Goal: Find contact information: Find contact information

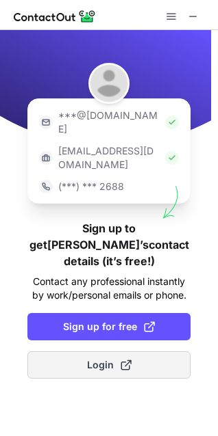
click at [118, 352] on button "Login" at bounding box center [108, 365] width 163 height 27
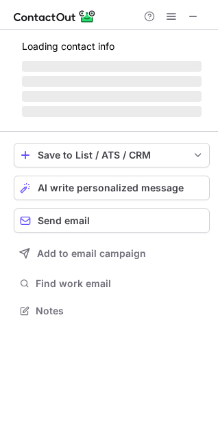
scroll to position [285, 218]
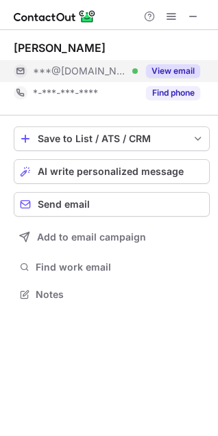
click at [173, 73] on button "View email" at bounding box center [173, 71] width 54 height 14
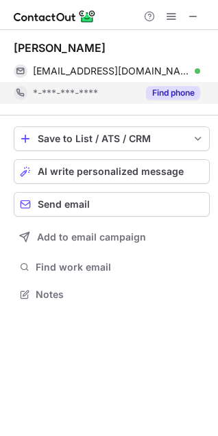
click at [180, 90] on button "Find phone" at bounding box center [173, 93] width 54 height 14
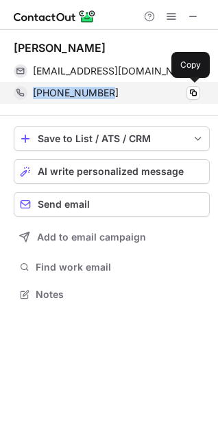
drag, startPoint x: 112, startPoint y: 88, endPoint x: 32, endPoint y: 93, distance: 80.2
click at [32, 93] on div "[PHONE_NUMBER] Copy" at bounding box center [107, 93] width 186 height 22
copy span "[PHONE_NUMBER]"
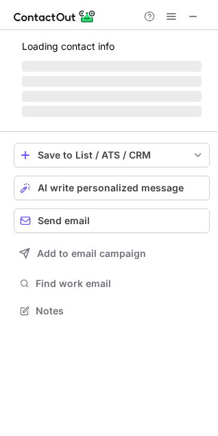
scroll to position [309, 218]
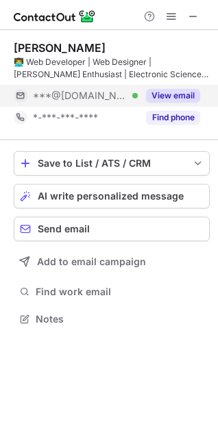
click at [176, 90] on button "View email" at bounding box center [173, 96] width 54 height 14
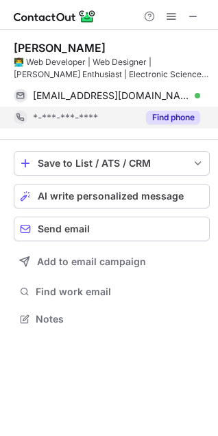
click at [161, 119] on button "Find phone" at bounding box center [173, 118] width 54 height 14
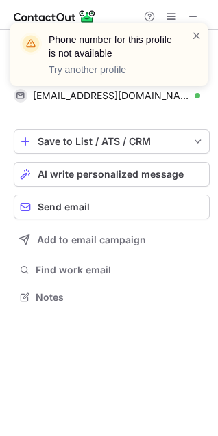
scroll to position [287, 218]
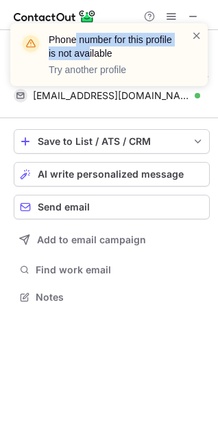
drag, startPoint x: 75, startPoint y: 38, endPoint x: 90, endPoint y: 50, distance: 18.9
click at [90, 50] on header "Phone number for this profile is not available" at bounding box center [112, 46] width 126 height 27
click at [90, 51] on header "Phone number for this profile is not available" at bounding box center [112, 46] width 126 height 27
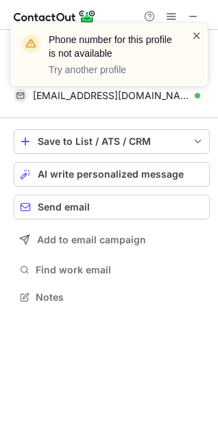
click at [194, 30] on span at bounding box center [196, 36] width 11 height 14
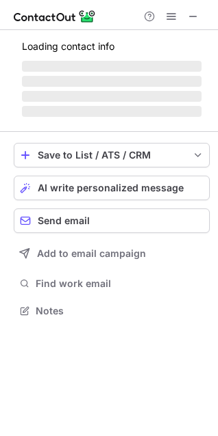
scroll to position [309, 218]
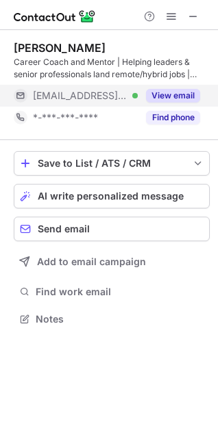
click at [153, 92] on button "View email" at bounding box center [173, 96] width 54 height 14
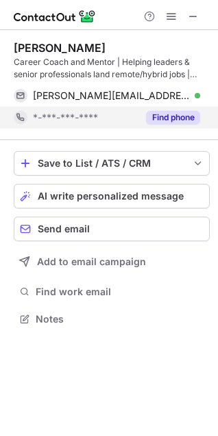
click at [161, 121] on button "Find phone" at bounding box center [173, 118] width 54 height 14
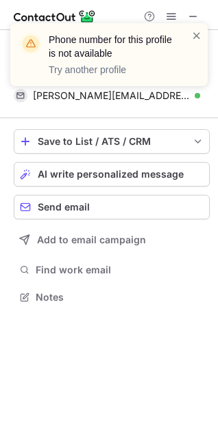
scroll to position [287, 218]
click at [196, 29] on span at bounding box center [196, 36] width 11 height 14
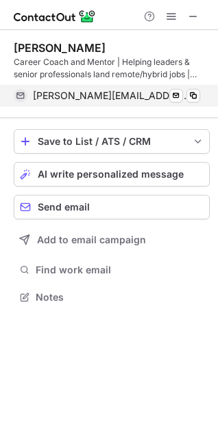
click at [73, 94] on span "juliana@julianarabbi.com" at bounding box center [111, 96] width 157 height 12
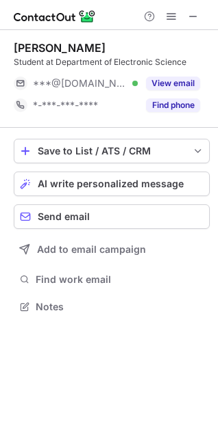
scroll to position [6, 6]
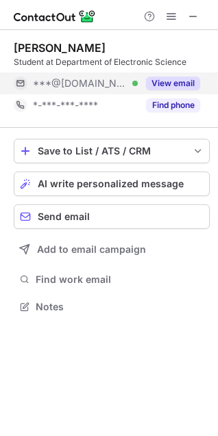
click at [159, 77] on button "View email" at bounding box center [173, 84] width 54 height 14
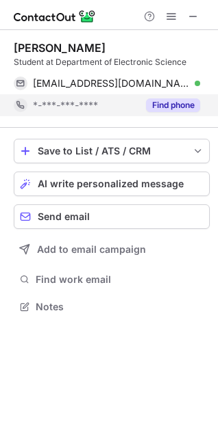
click at [176, 107] on button "Find phone" at bounding box center [173, 106] width 54 height 14
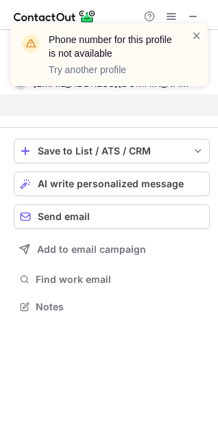
scroll to position [275, 218]
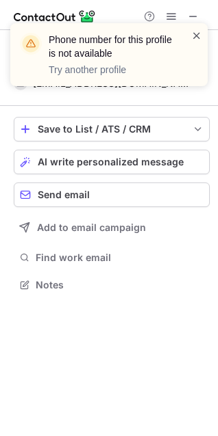
click at [198, 34] on span at bounding box center [196, 36] width 11 height 14
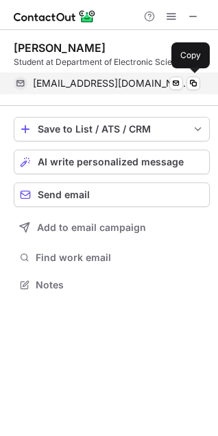
scroll to position [6, 6]
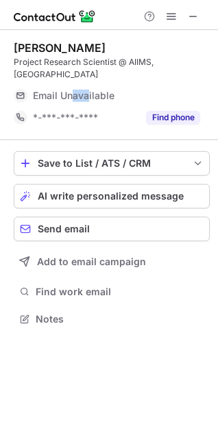
drag, startPoint x: 73, startPoint y: 81, endPoint x: 138, endPoint y: 79, distance: 64.3
click at [97, 90] on span "Email Unavailable" at bounding box center [73, 96] width 81 height 12
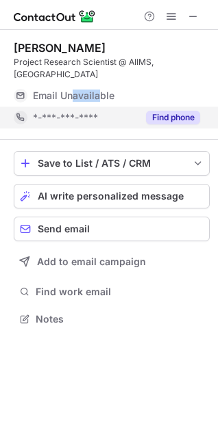
click at [176, 111] on button "Find phone" at bounding box center [173, 118] width 54 height 14
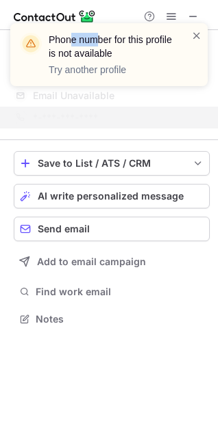
drag, startPoint x: 70, startPoint y: 42, endPoint x: 95, endPoint y: 42, distance: 24.6
click at [95, 42] on header "Phone number for this profile is not available" at bounding box center [112, 46] width 126 height 27
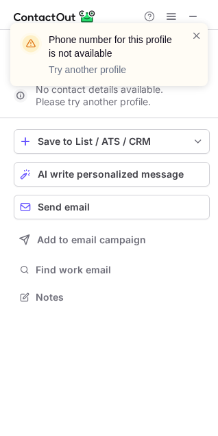
scroll to position [275, 218]
click at [201, 34] on span at bounding box center [196, 36] width 11 height 14
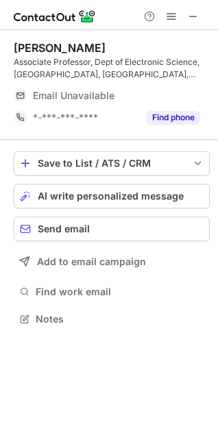
scroll to position [331, 218]
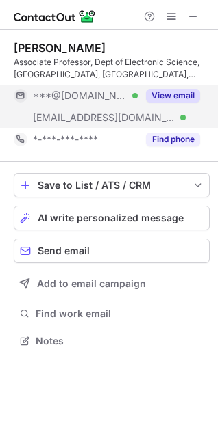
click at [167, 97] on button "View email" at bounding box center [173, 96] width 54 height 14
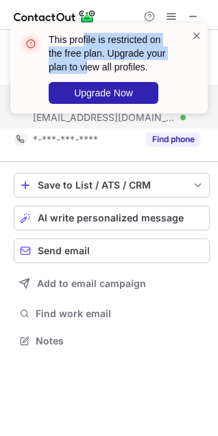
drag, startPoint x: 83, startPoint y: 38, endPoint x: 89, endPoint y: 70, distance: 33.4
click at [89, 70] on header "This profile is restricted on the free plan. Upgrade your plan to view all prof…" at bounding box center [112, 53] width 126 height 41
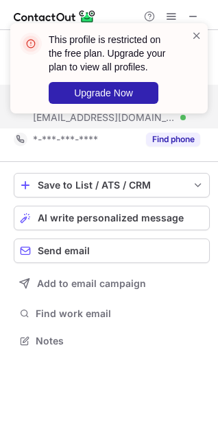
drag, startPoint x: 55, startPoint y: 69, endPoint x: 186, endPoint y: 64, distance: 131.4
click at [186, 64] on div "This profile is restricted on the free plan. Upgrade your plan to view all prof…" at bounding box center [118, 68] width 138 height 71
click at [199, 31] on span at bounding box center [196, 36] width 11 height 14
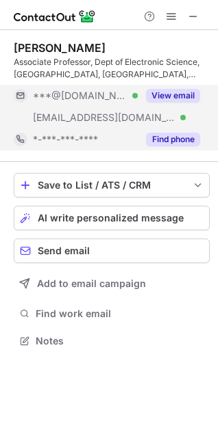
click at [172, 135] on button "Find phone" at bounding box center [173, 140] width 54 height 14
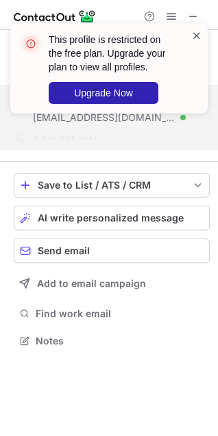
click at [201, 31] on span at bounding box center [196, 36] width 11 height 14
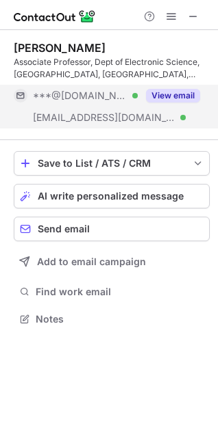
scroll to position [309, 218]
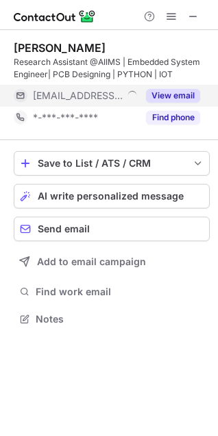
click at [164, 94] on button "View email" at bounding box center [173, 96] width 54 height 14
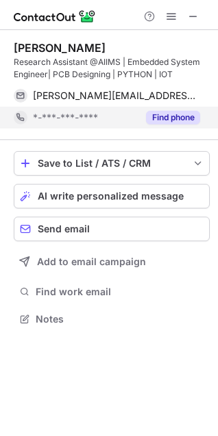
click at [183, 116] on button "Find phone" at bounding box center [173, 118] width 54 height 14
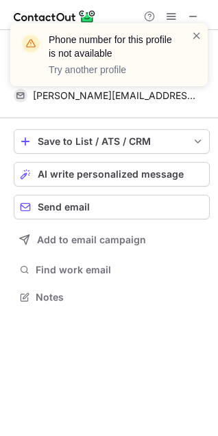
scroll to position [287, 218]
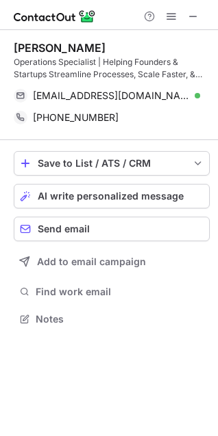
scroll to position [309, 218]
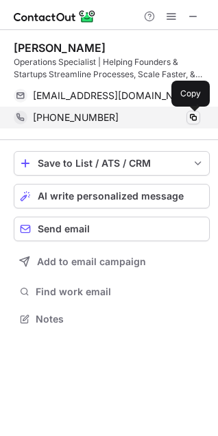
click at [193, 116] on span at bounding box center [192, 117] width 11 height 11
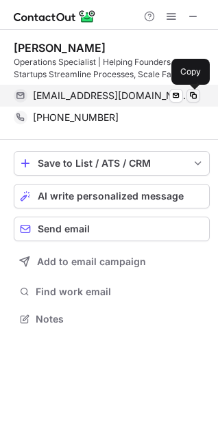
click at [195, 93] on span at bounding box center [192, 95] width 11 height 11
